Goal: Transaction & Acquisition: Book appointment/travel/reservation

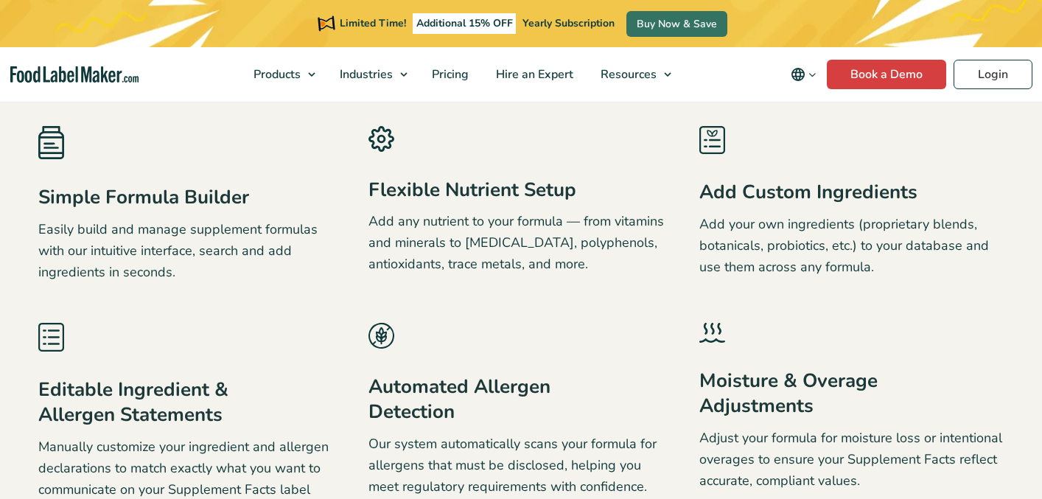
scroll to position [2557, 0]
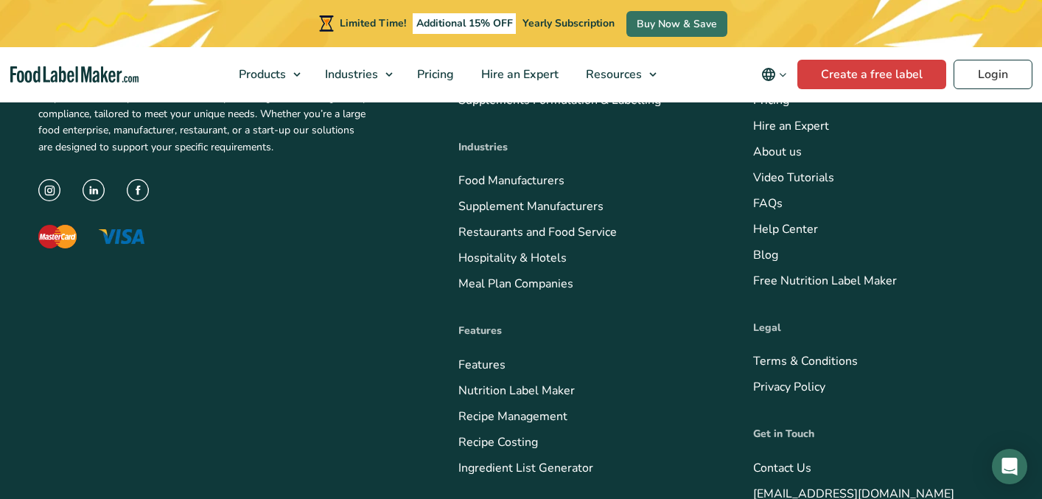
scroll to position [740, 0]
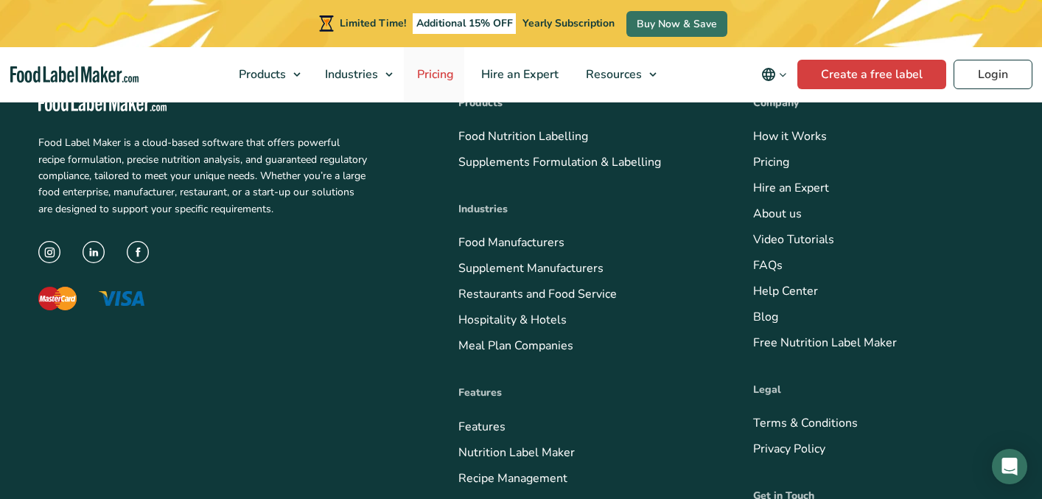
click at [412, 66] on span "Pricing" at bounding box center [433, 74] width 43 height 16
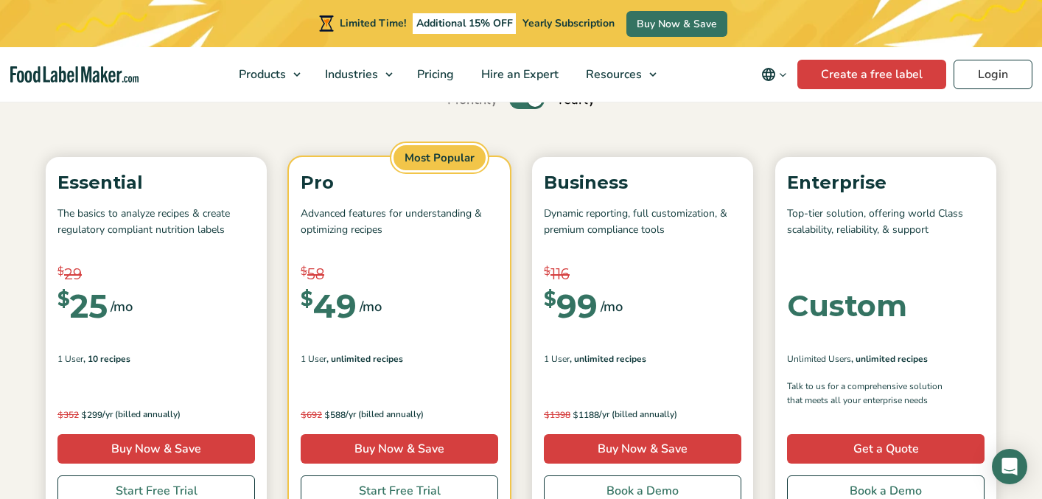
scroll to position [208, 0]
